Goal: Check status: Check status

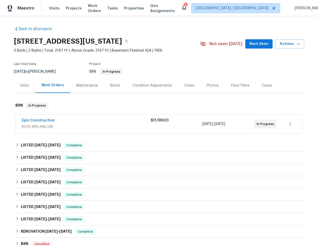
click at [114, 120] on div "Epic Construction" at bounding box center [86, 121] width 129 height 6
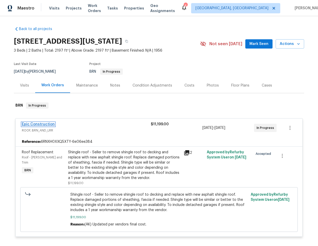
click at [42, 124] on link "Epic Construction" at bounding box center [38, 125] width 33 height 4
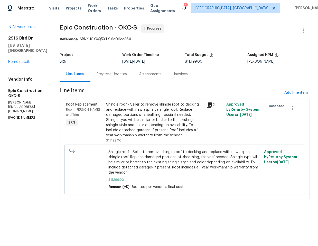
click at [104, 74] on div "Progress Updates" at bounding box center [112, 74] width 30 height 5
